Goal: Complete application form

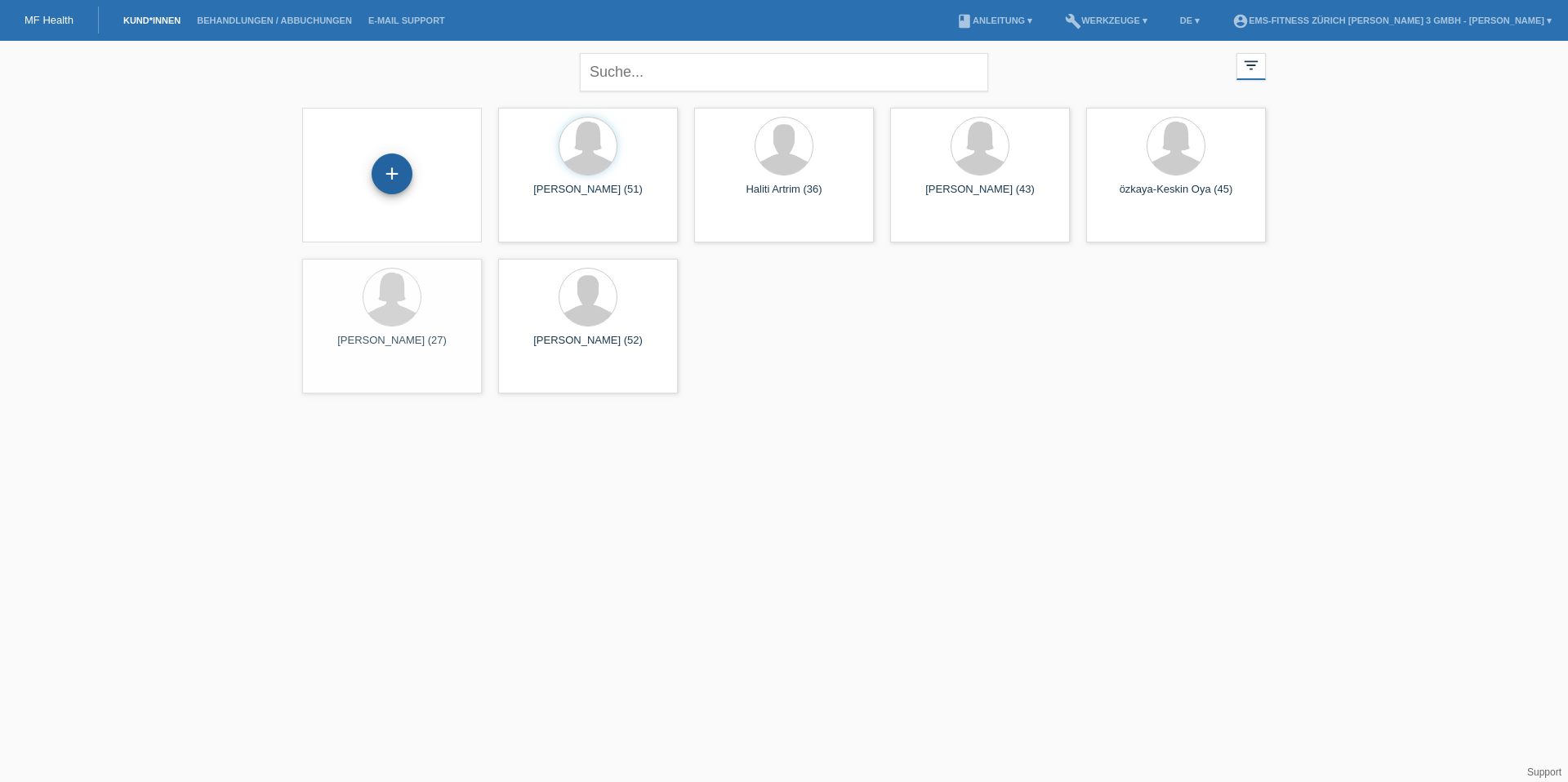
click at [388, 177] on div "+" at bounding box center [392, 174] width 41 height 41
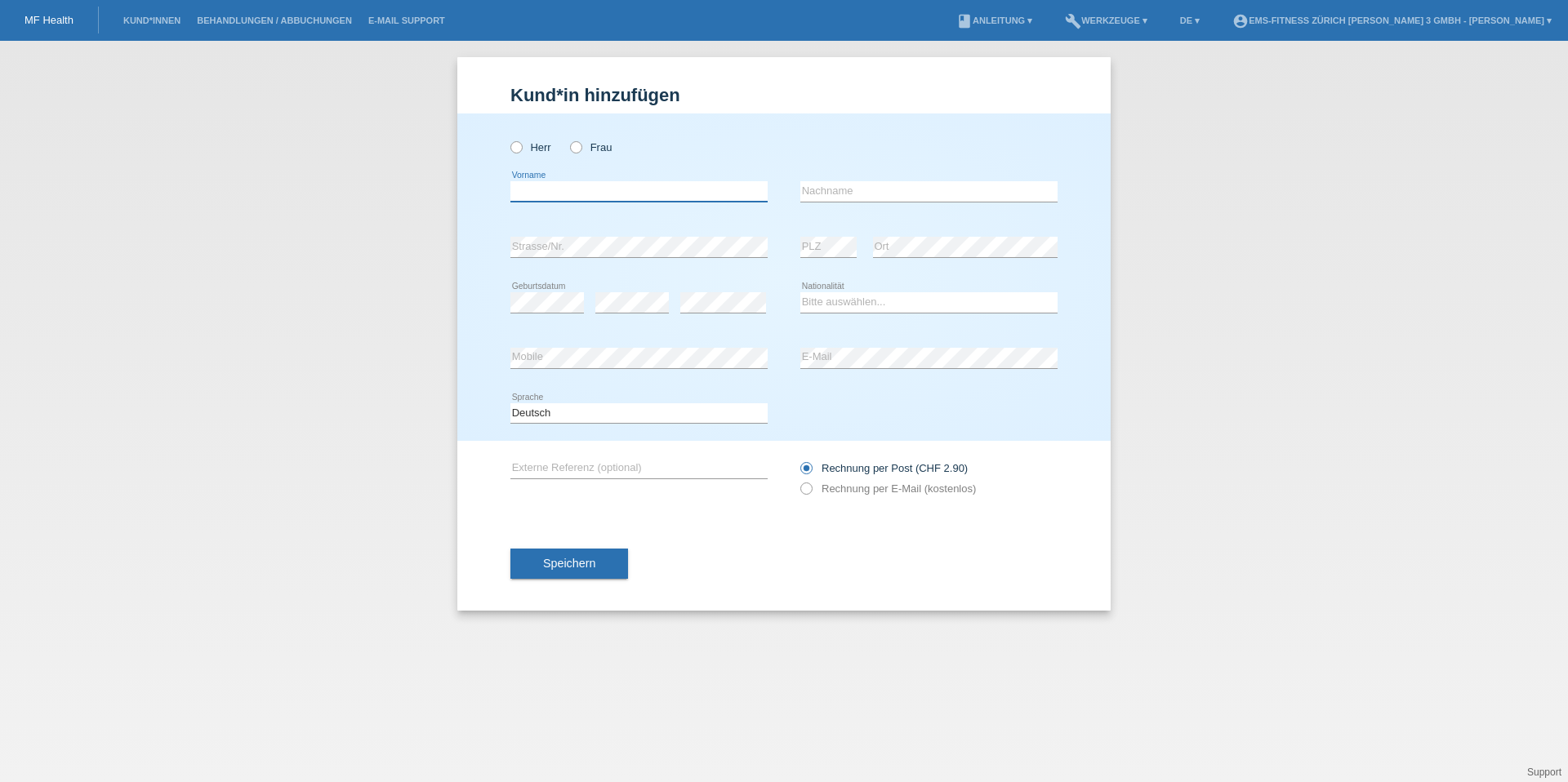
click at [620, 184] on input "text" at bounding box center [639, 191] width 257 height 20
drag, startPoint x: 568, startPoint y: 185, endPoint x: 465, endPoint y: 184, distance: 103.0
click at [465, 184] on div "Herr Frau sAM error Vorname C" at bounding box center [784, 277] width 653 height 327
type input "[PERSON_NAME]"
click at [824, 199] on input "text" at bounding box center [929, 191] width 257 height 20
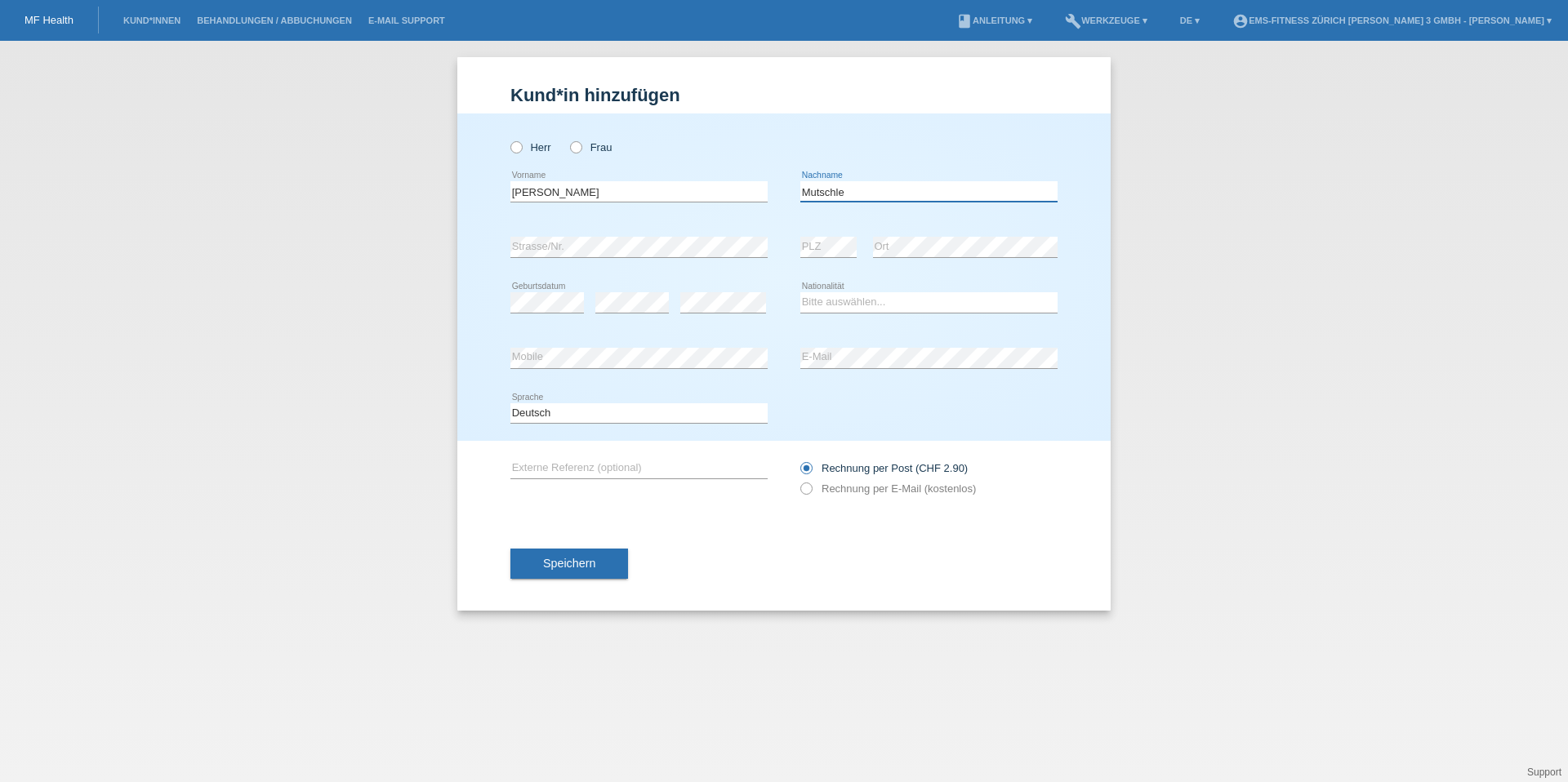
type input "Mutschler"
select select "CH"
click at [568, 139] on icon at bounding box center [568, 139] width 0 height 0
click at [570, 146] on input "Frau" at bounding box center [575, 147] width 11 height 11
radio input "true"
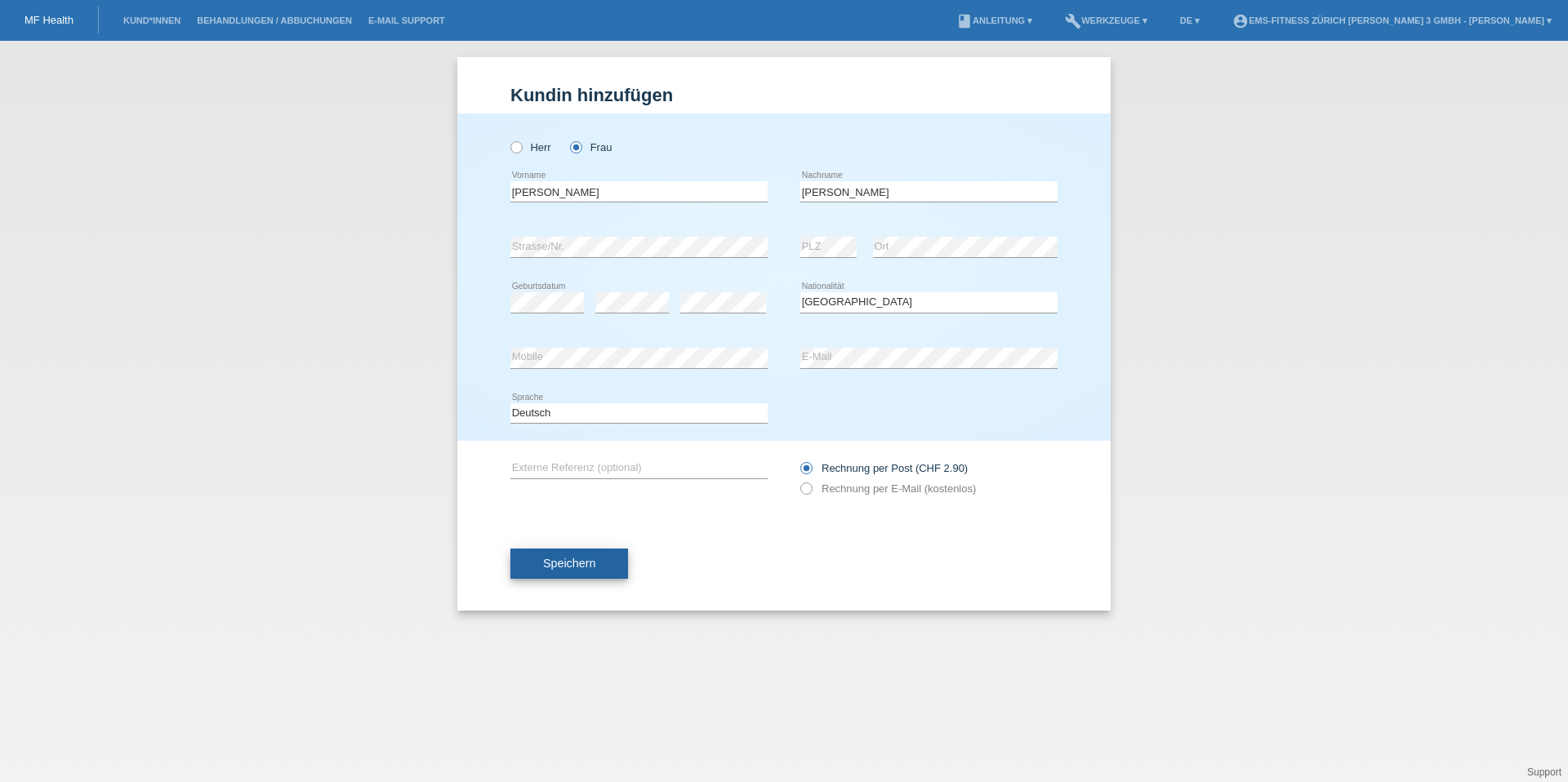
click at [555, 556] on button "Speichern" at bounding box center [569, 564] width 118 height 31
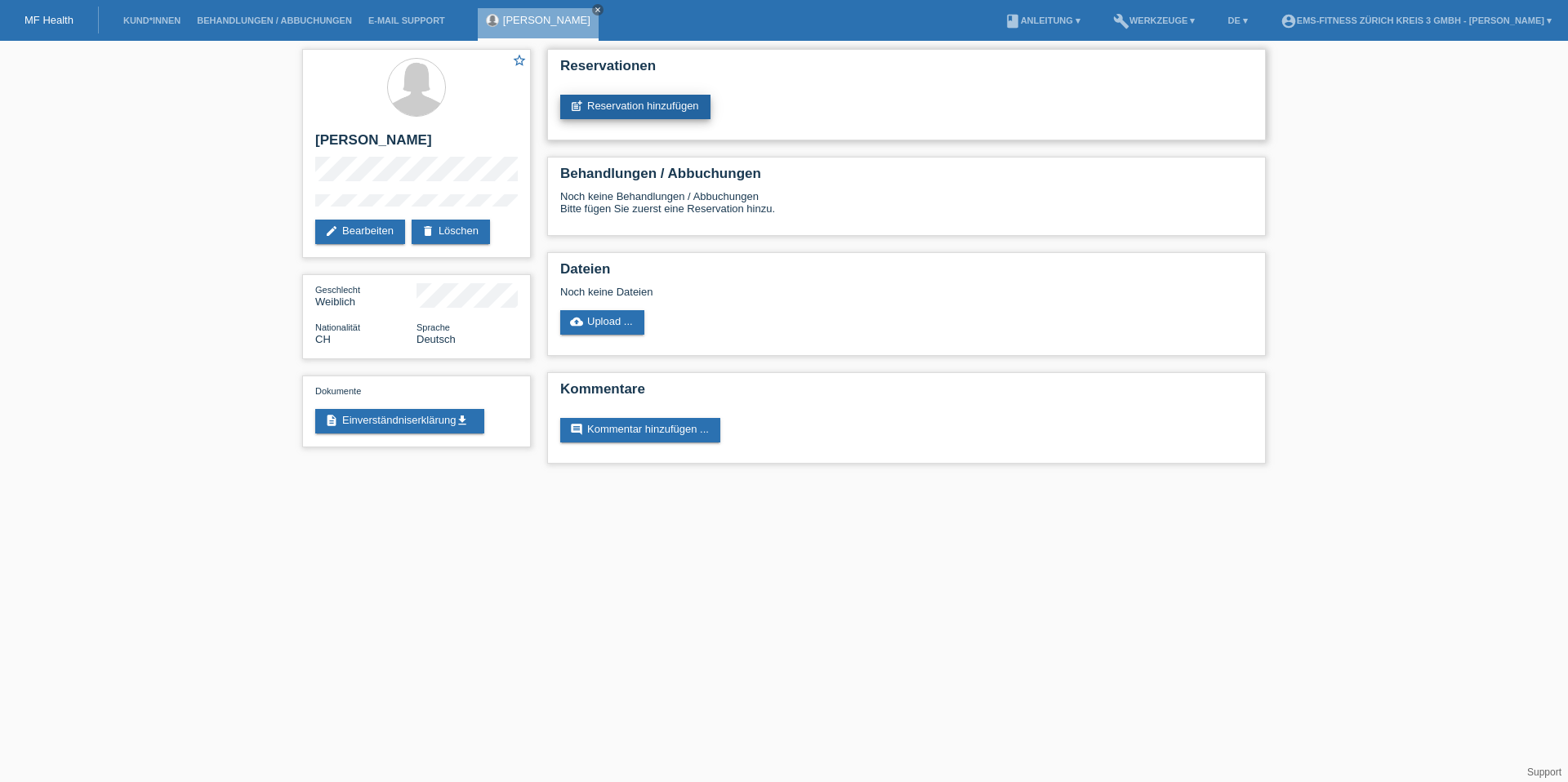
click at [668, 105] on link "post_add Reservation hinzufügen" at bounding box center [635, 107] width 150 height 25
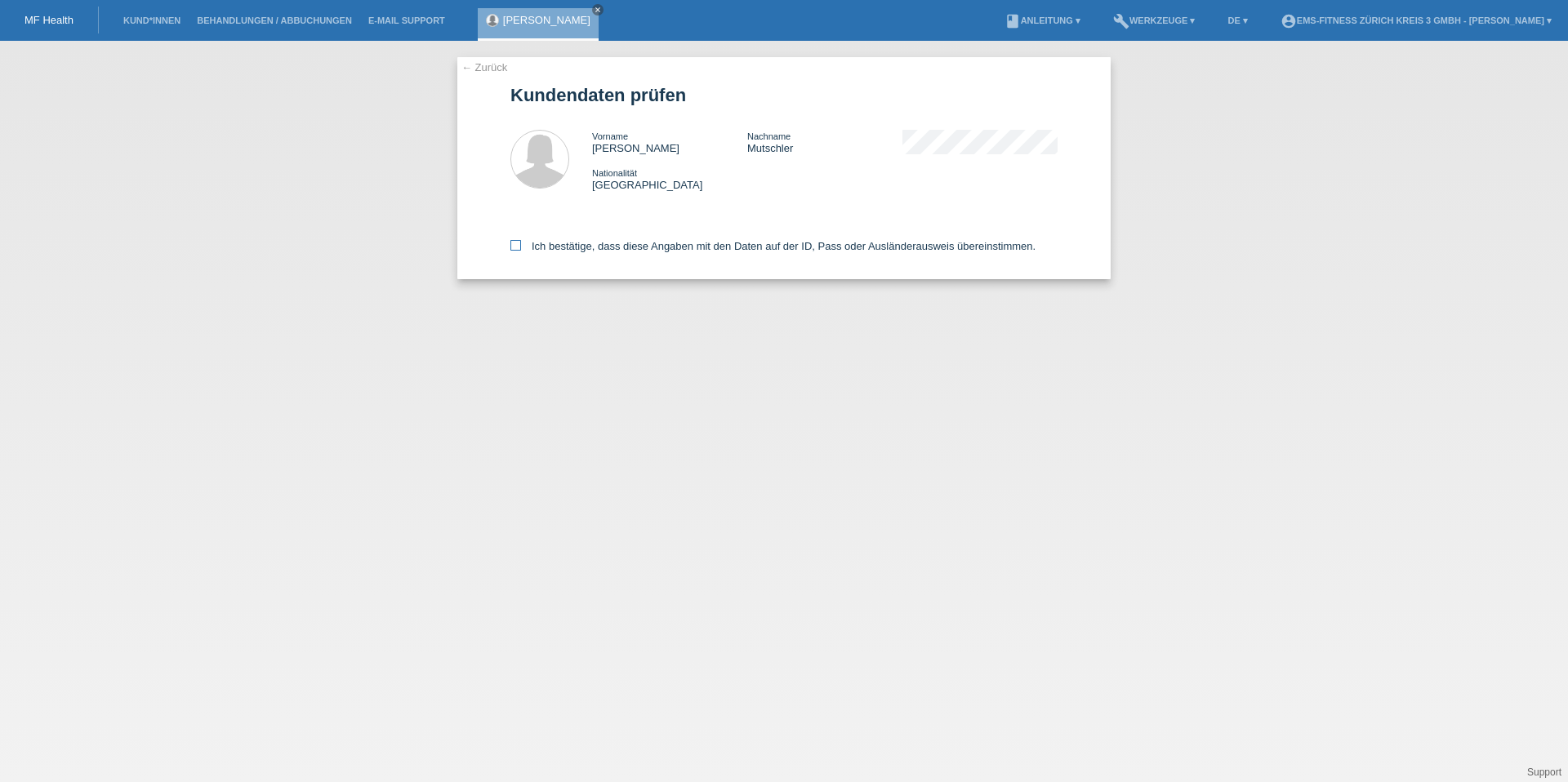
click at [511, 249] on icon at bounding box center [516, 245] width 11 height 11
click at [511, 249] on input "Ich bestätige, dass diese Angaben mit den Daten auf der ID, Pass oder Ausländer…" at bounding box center [516, 245] width 11 height 11
checkbox input "true"
